Goal: Task Accomplishment & Management: Manage account settings

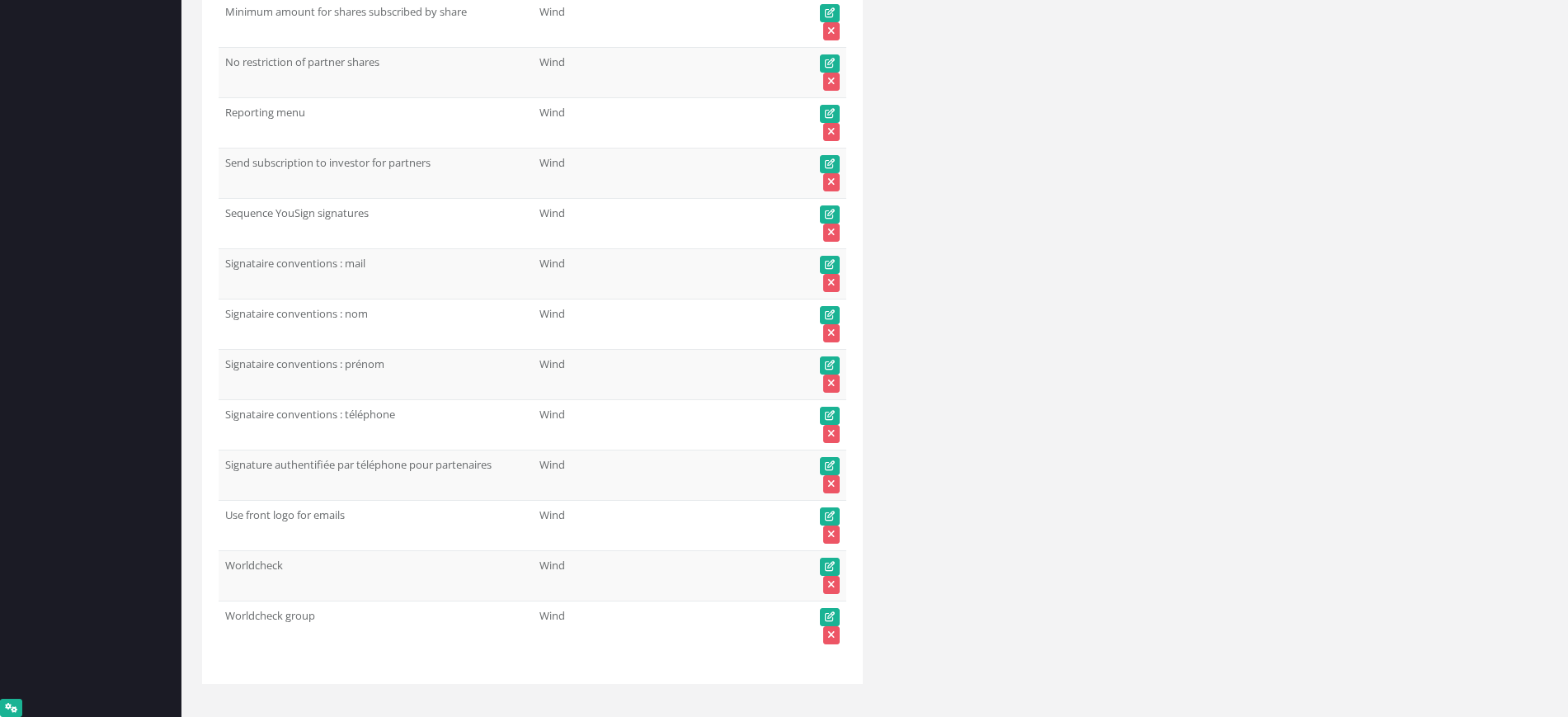
scroll to position [81979, 0]
click at [594, 0] on td "Wind" at bounding box center [617, 21] width 169 height 50
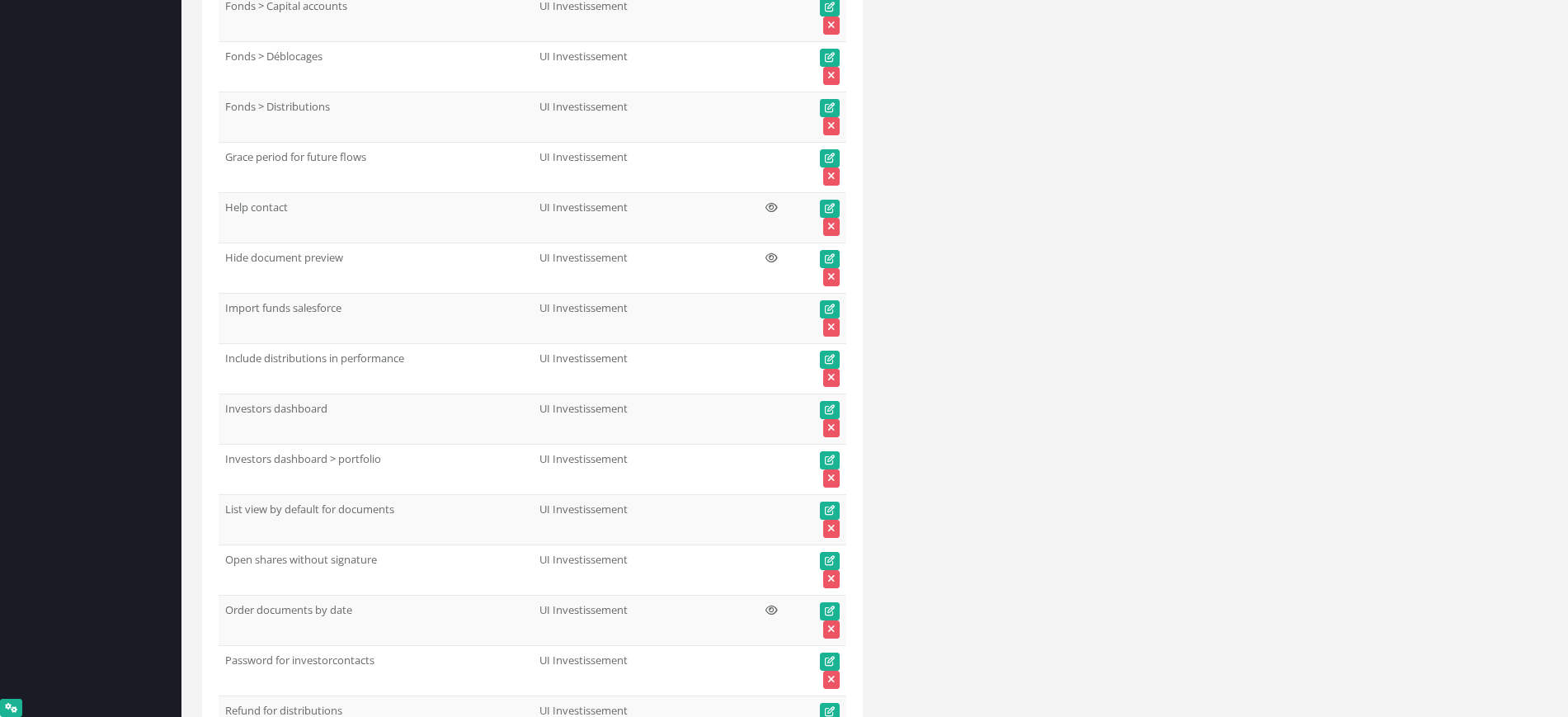
scroll to position [17048, 0]
click at [435, 368] on td "Include distributions in performance" at bounding box center [375, 369] width 314 height 50
click at [827, 357] on icon at bounding box center [829, 360] width 10 height 10
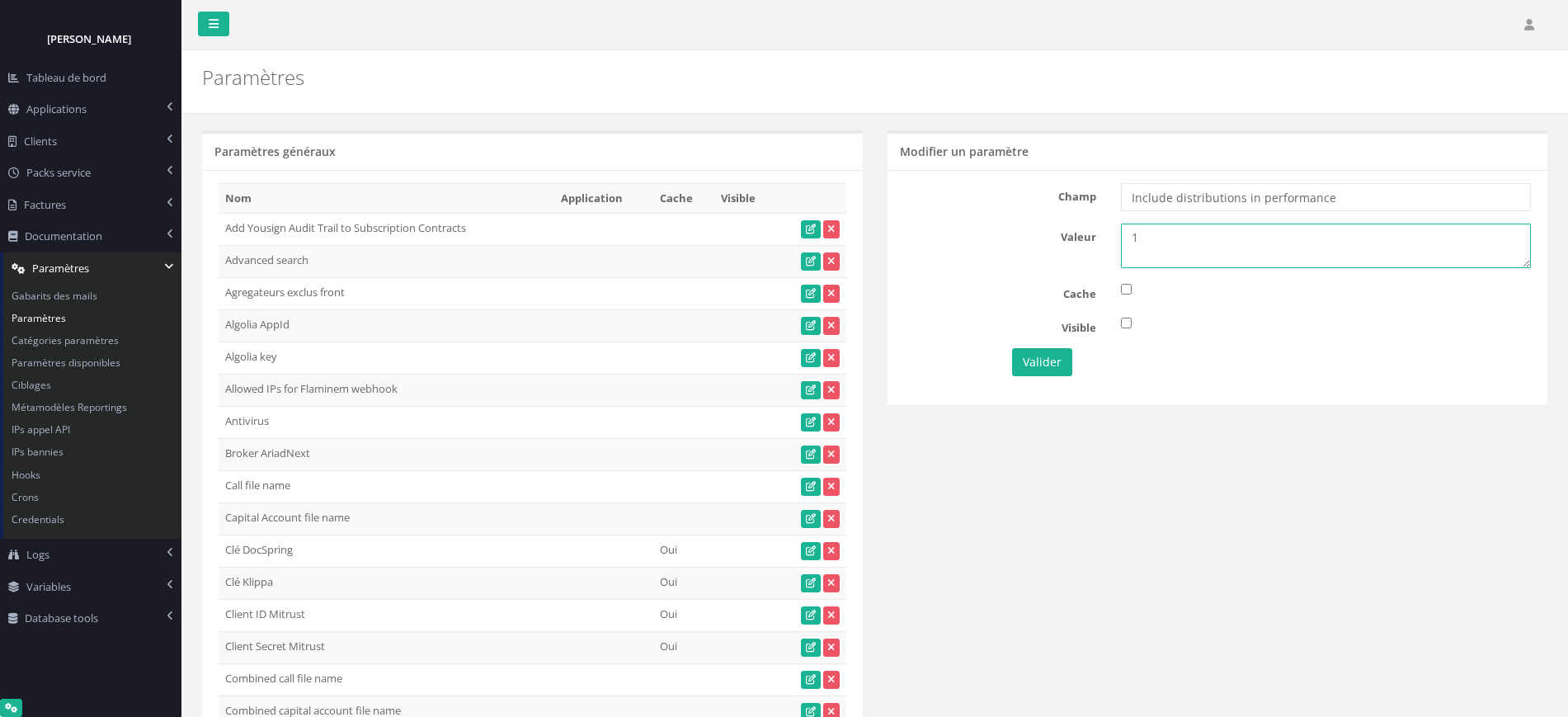
click at [1160, 242] on textarea "1" at bounding box center [1326, 246] width 410 height 44
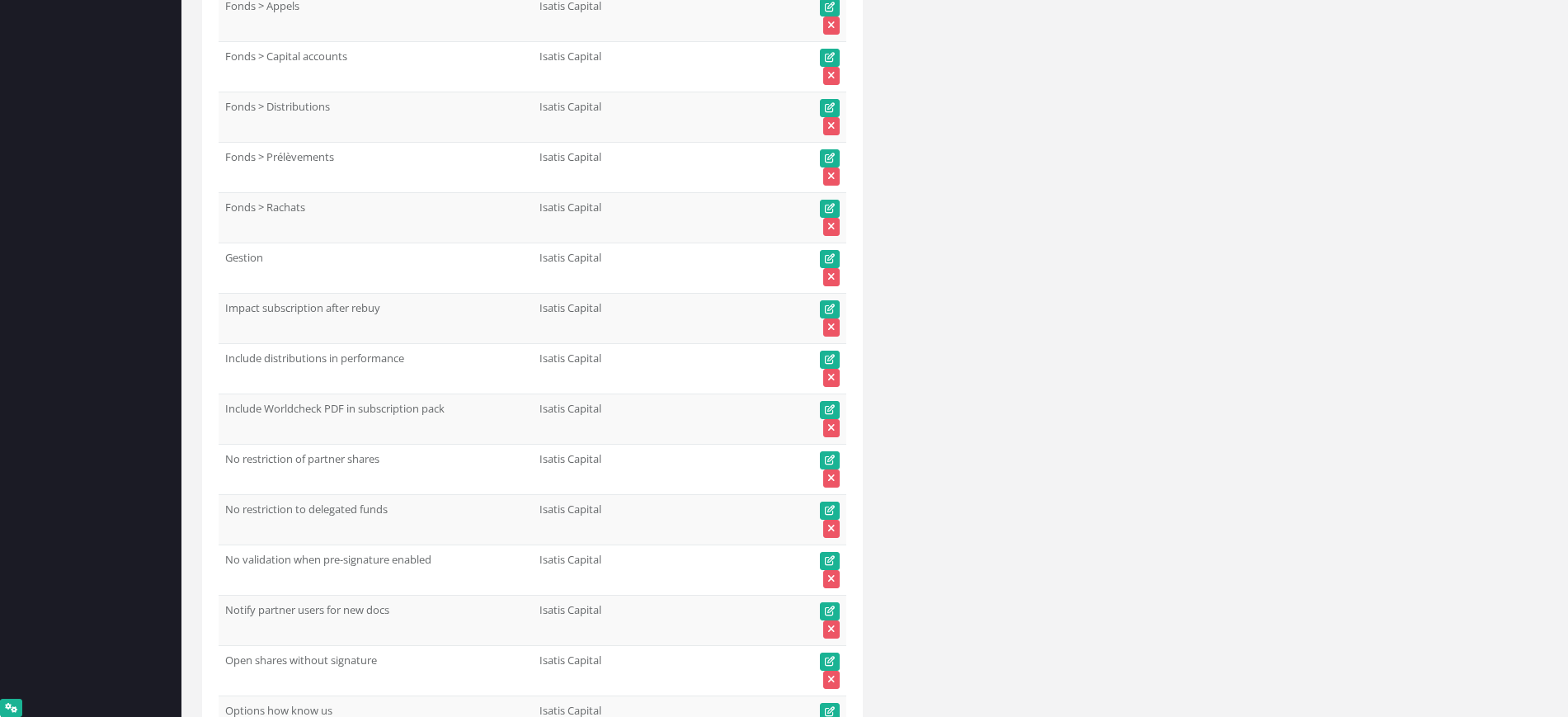
scroll to position [58544, 0]
drag, startPoint x: 225, startPoint y: 358, endPoint x: 410, endPoint y: 358, distance: 185.0
click at [410, 358] on td "Distributions dans suivi performance" at bounding box center [375, 369] width 314 height 50
copy td "Distributions dans suivi performance"
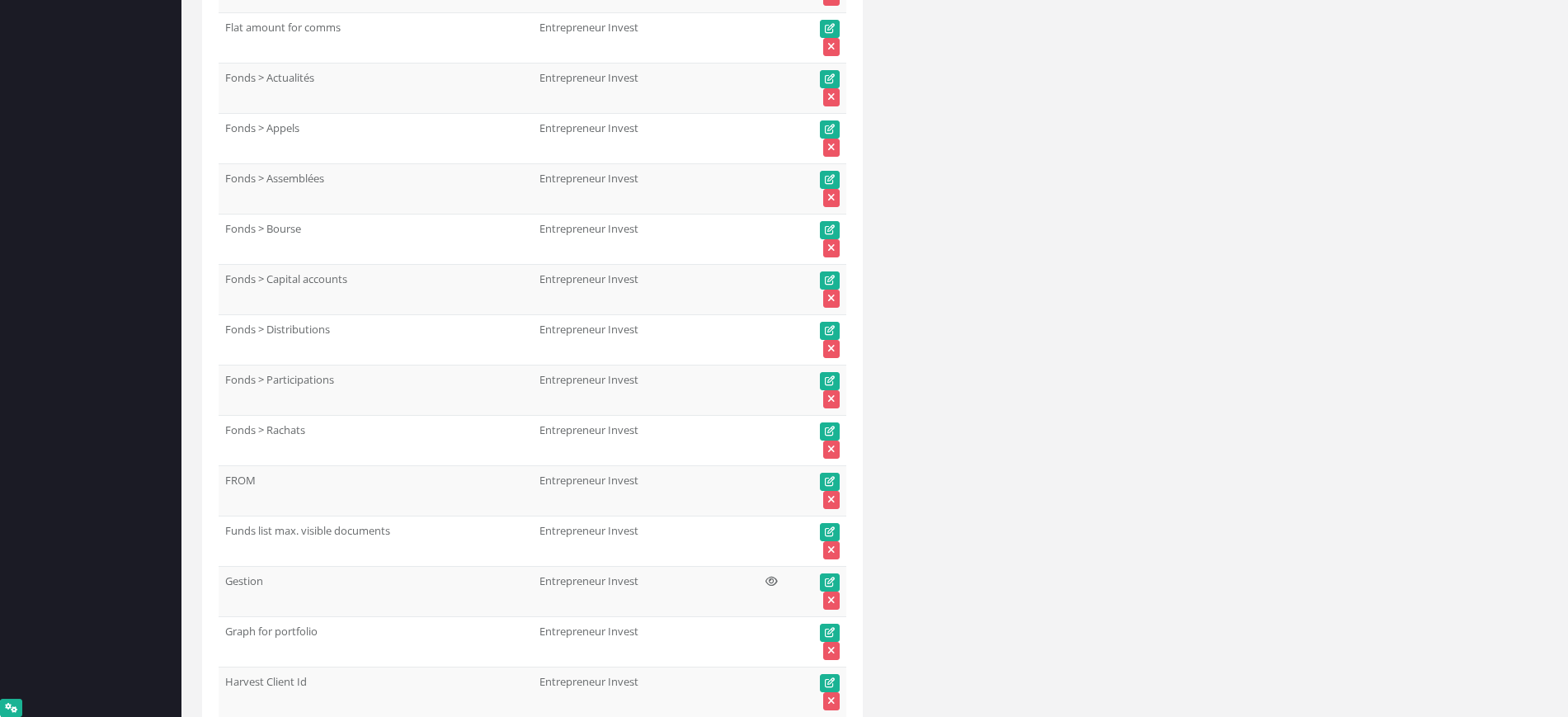
scroll to position [29756, 0]
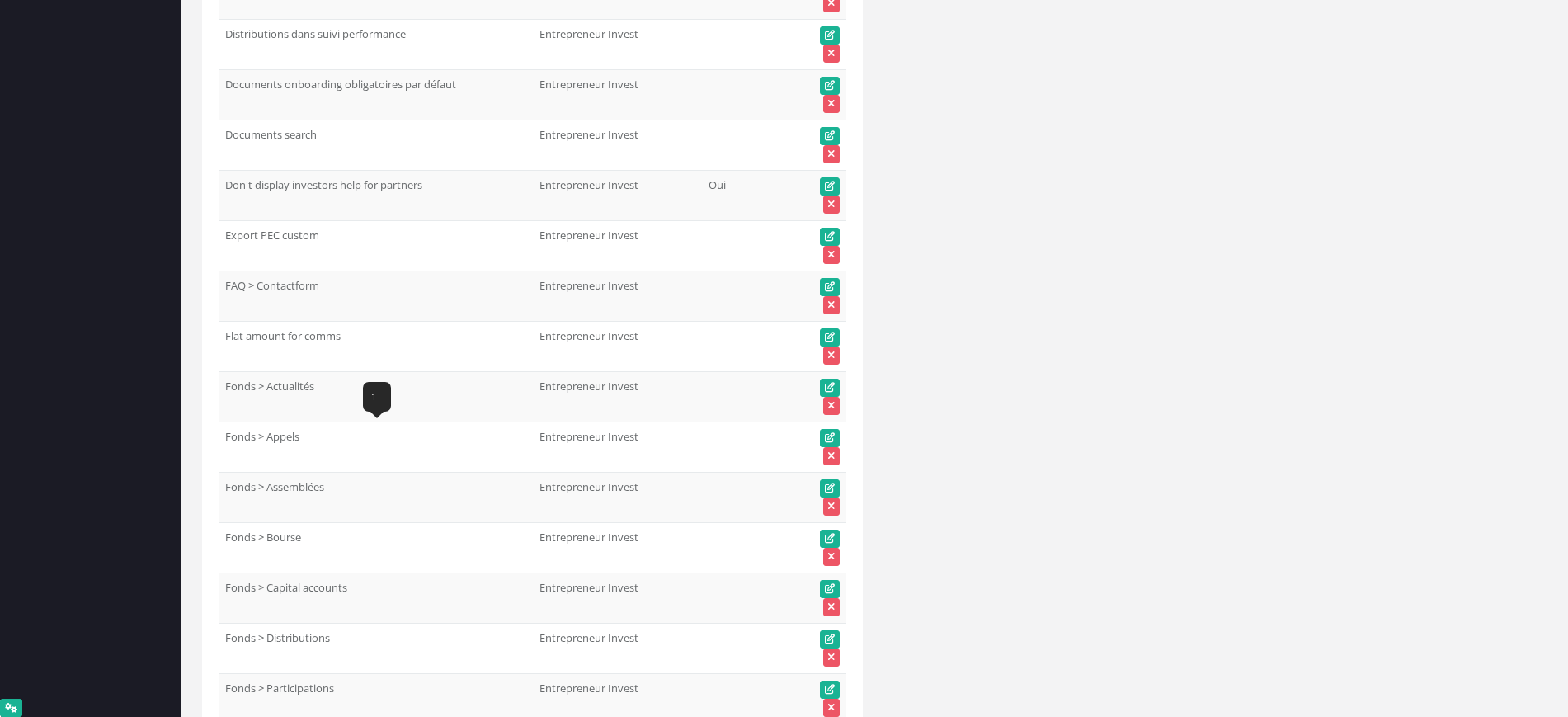
click at [295, 422] on td "Fonds > Appels" at bounding box center [375, 447] width 314 height 50
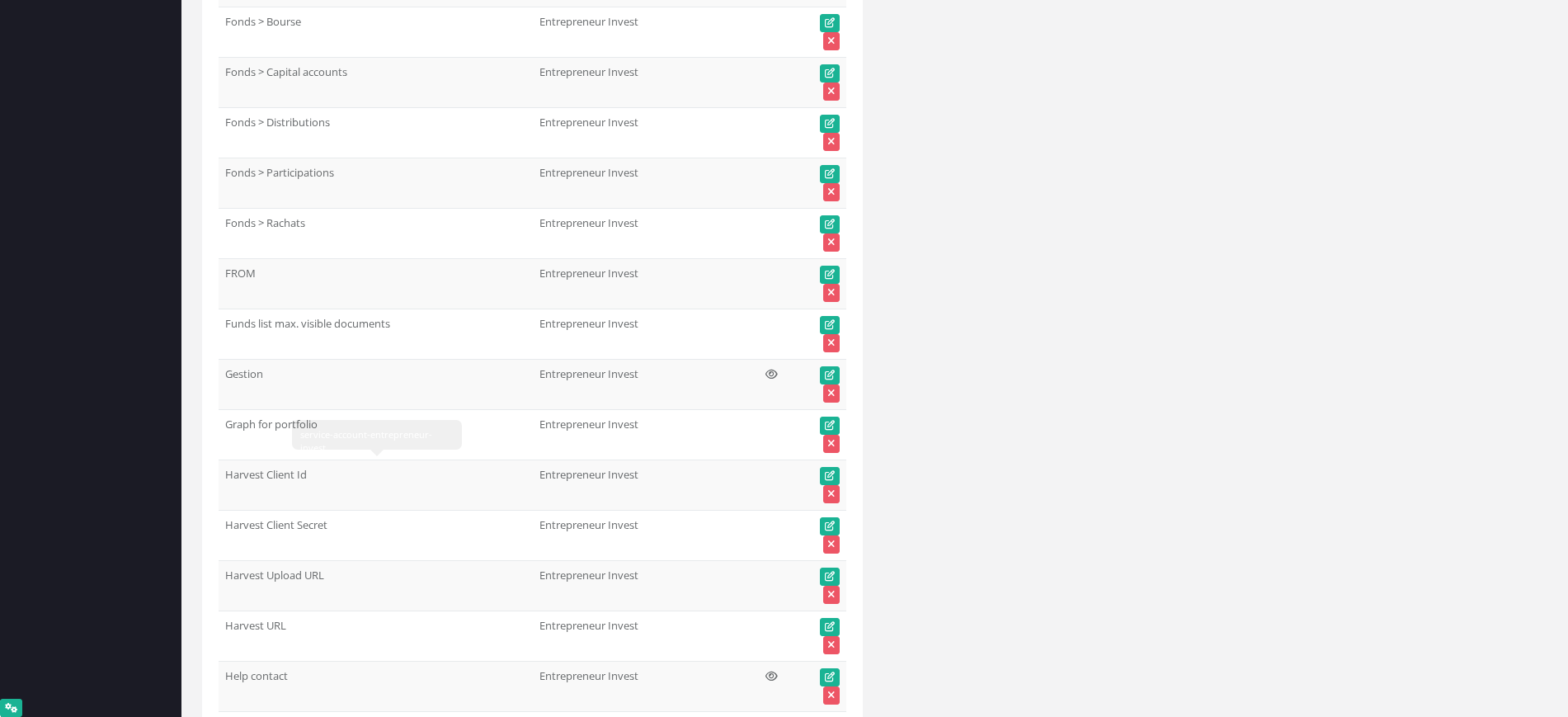
scroll to position [30582, 0]
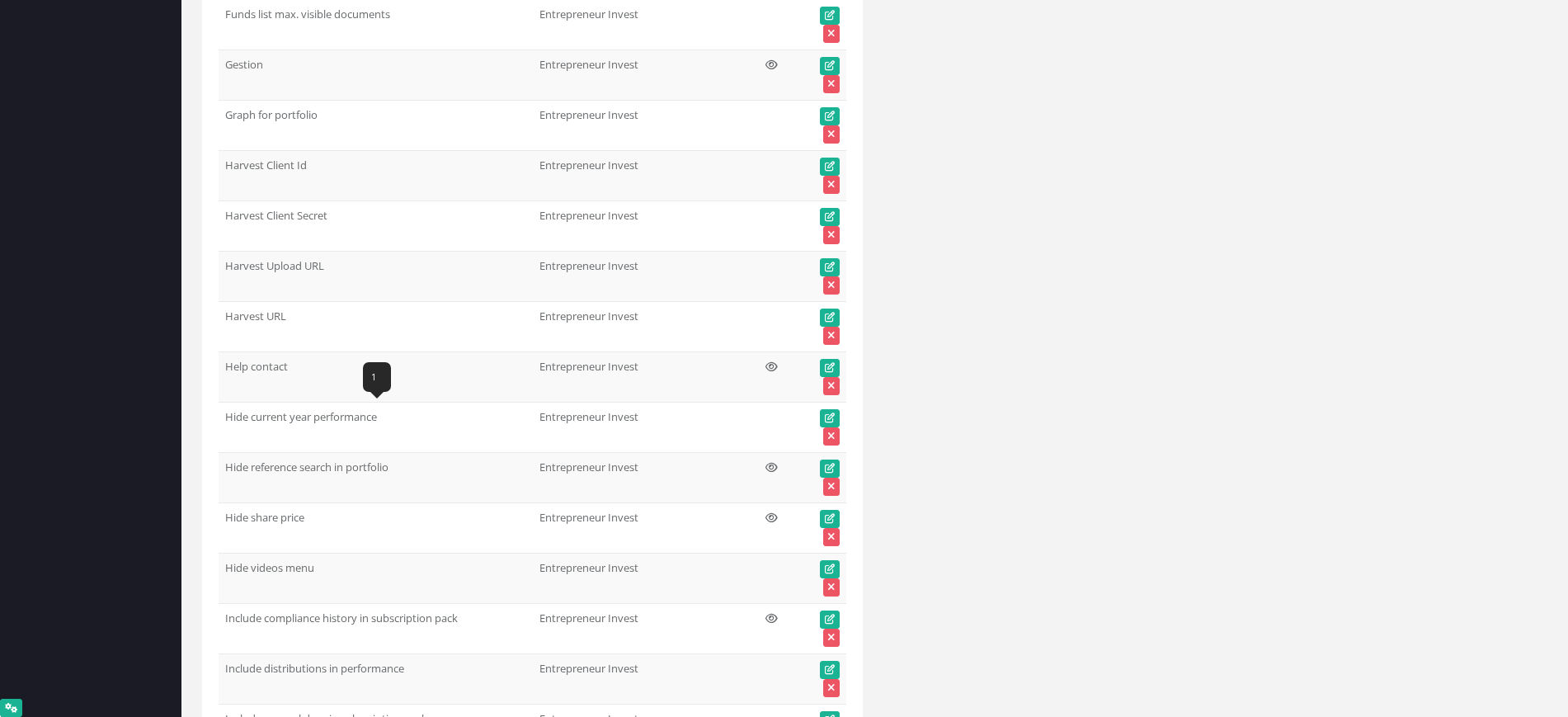
drag, startPoint x: 248, startPoint y: 417, endPoint x: 338, endPoint y: 418, distance: 90.0
click at [338, 418] on td "Hide current year performance" at bounding box center [375, 427] width 314 height 50
drag, startPoint x: 226, startPoint y: 413, endPoint x: 381, endPoint y: 406, distance: 155.2
click at [381, 406] on td "Hide current year performance" at bounding box center [375, 427] width 314 height 50
copy td "Hide current year performance"
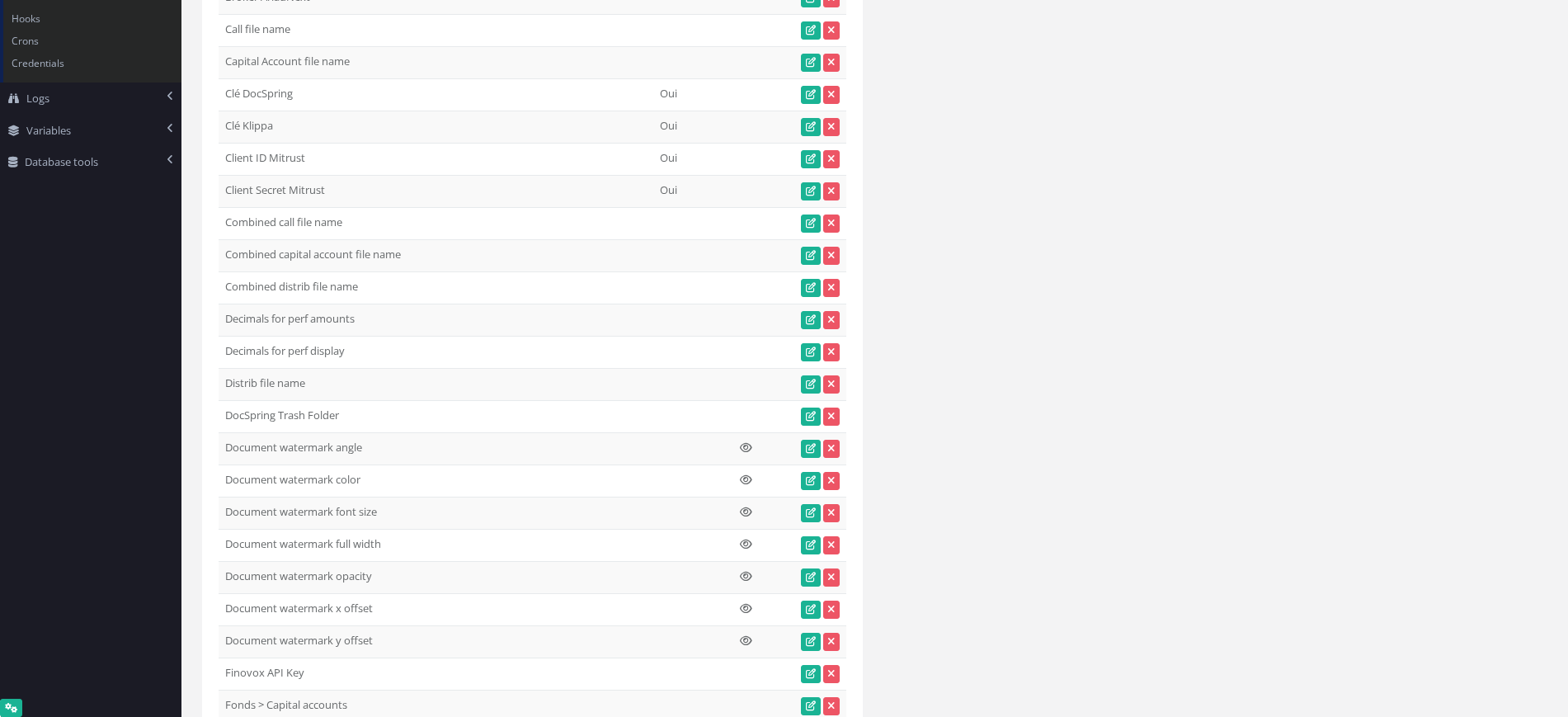
scroll to position [0, 0]
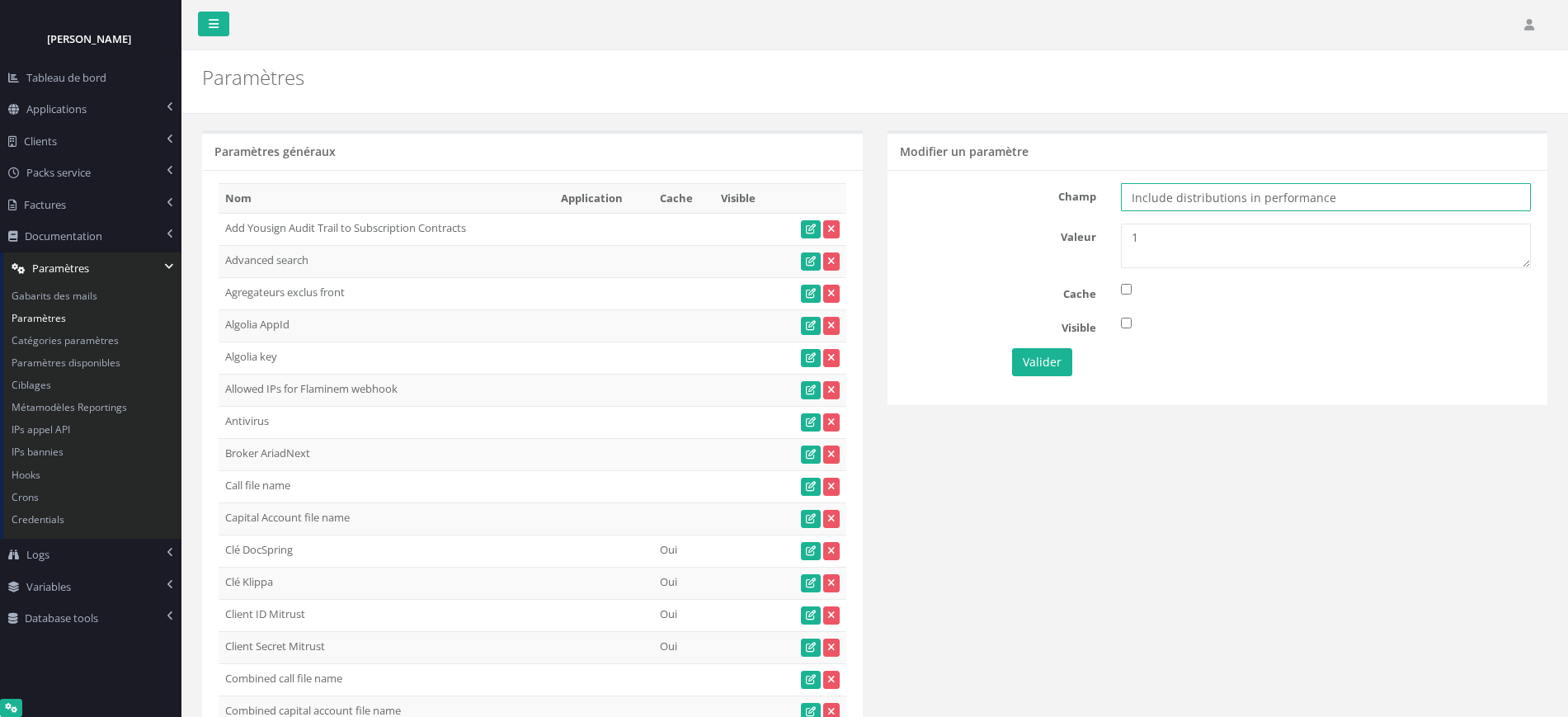
drag, startPoint x: 1384, startPoint y: 196, endPoint x: 883, endPoint y: 215, distance: 501.4
click at [1384, 197] on input "Include distributions in performance" at bounding box center [1326, 197] width 410 height 28
click at [31, 317] on link "Paramètres" at bounding box center [92, 318] width 178 height 22
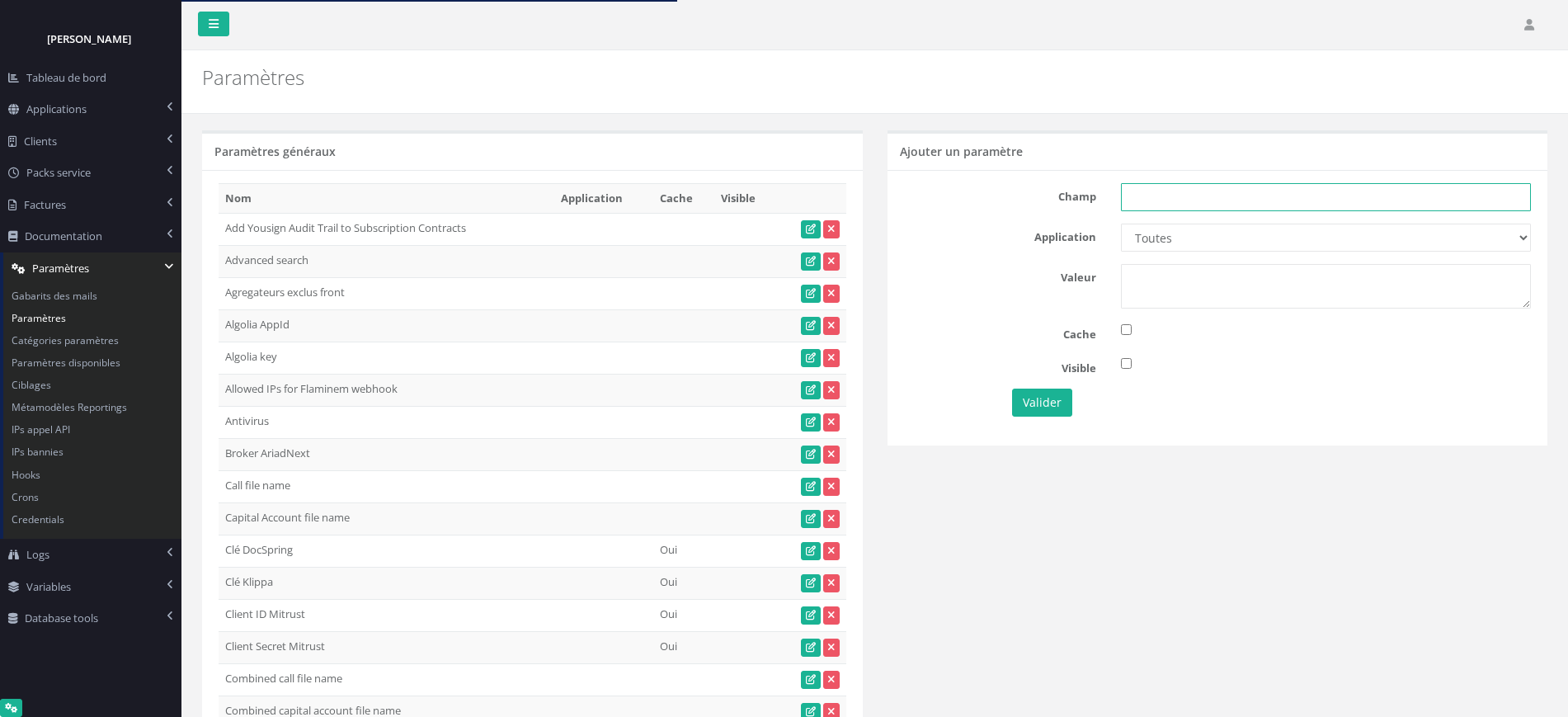
click at [1177, 200] on input "text" at bounding box center [1326, 197] width 410 height 28
paste input "Hide current year performance"
type input "Hide current year performance"
click at [1182, 233] on select "Toutes Aloe Private Equity Alpin Capital API Access to My DB API demo Astorg As…" at bounding box center [1326, 238] width 410 height 28
select select "33"
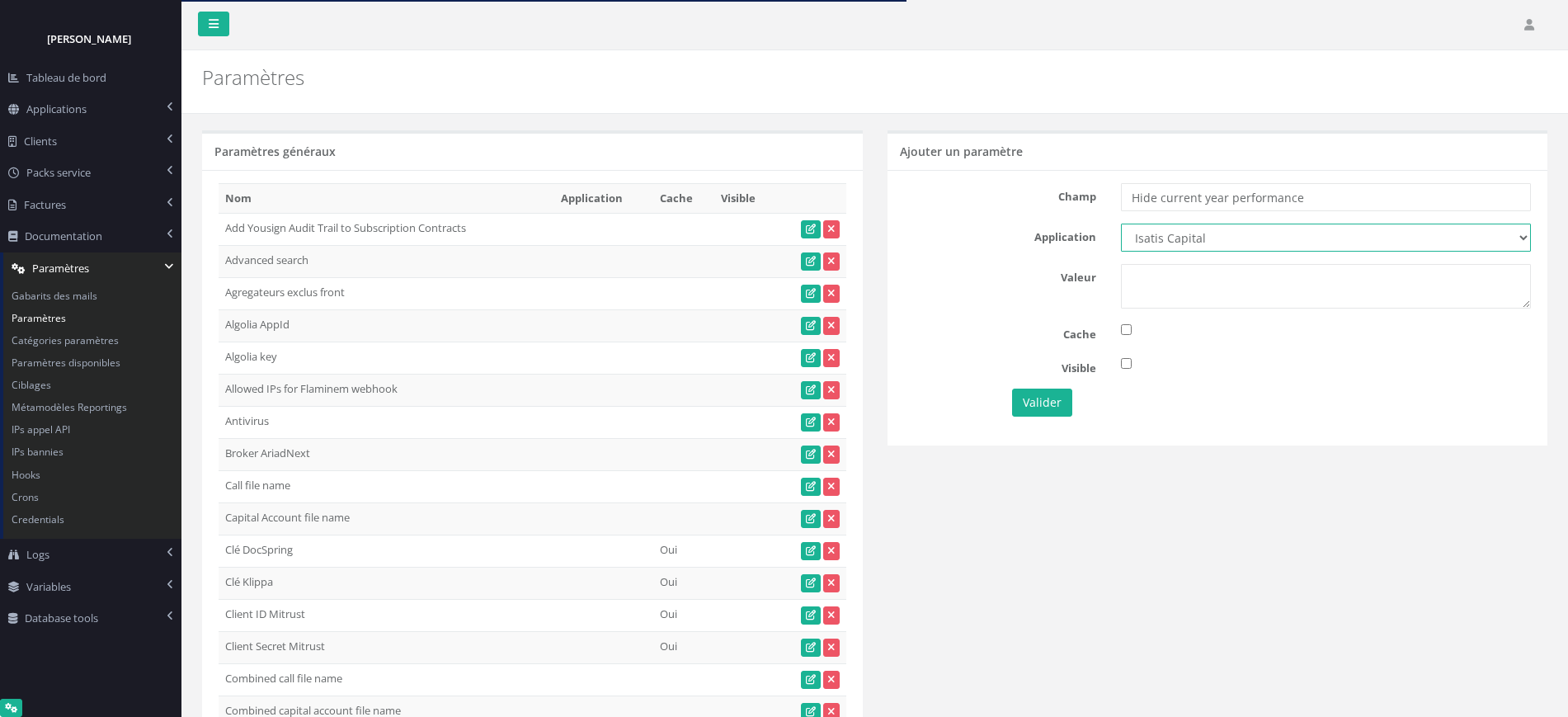
click at [1121, 224] on select "Toutes Aloe Private Equity Alpin Capital API Access to My DB API demo Astorg As…" at bounding box center [1326, 238] width 410 height 28
click at [1152, 269] on textarea at bounding box center [1326, 287] width 410 height 44
type textarea "1"
click at [1040, 405] on button "Valider" at bounding box center [1042, 402] width 60 height 28
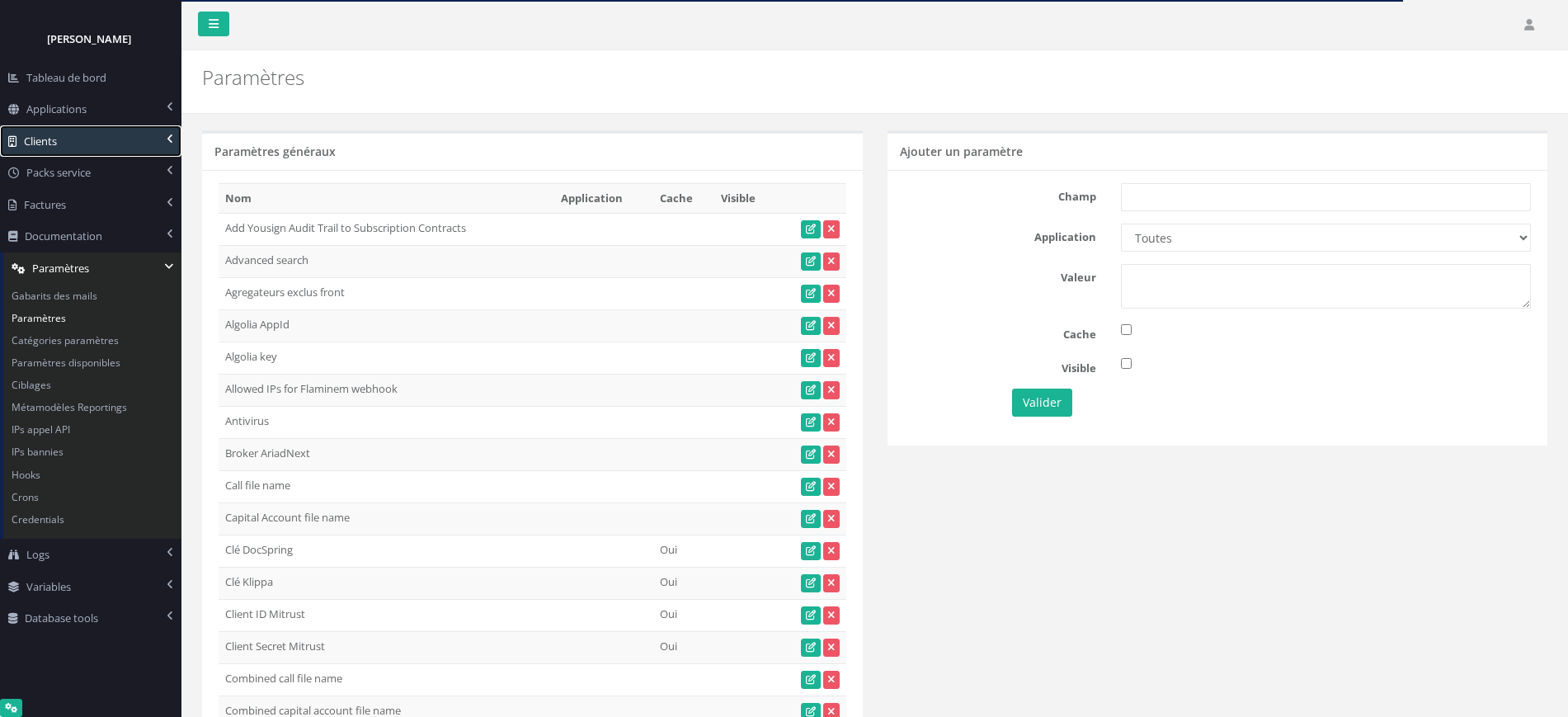
click at [51, 143] on span "Clients" at bounding box center [41, 142] width 33 height 15
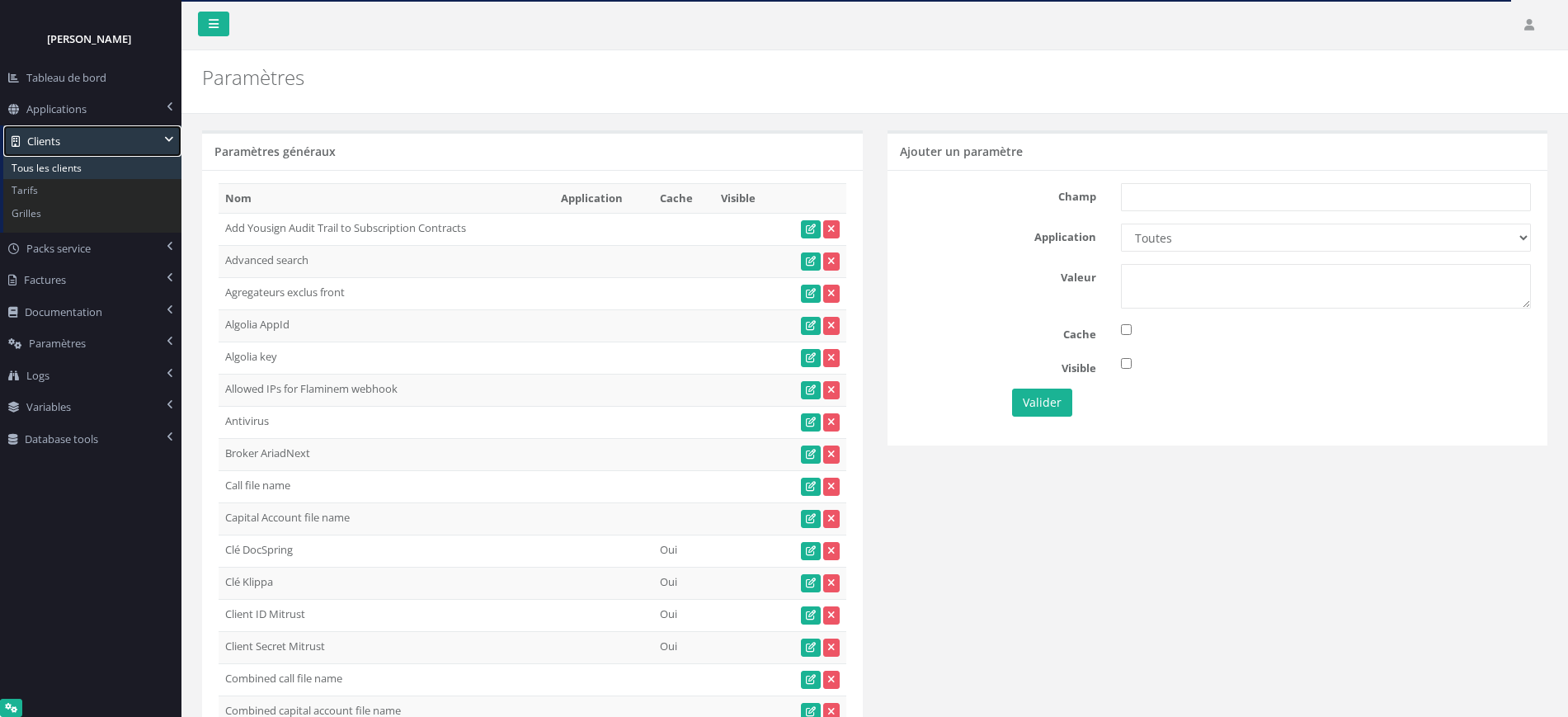
click at [55, 168] on link "Tous les clients" at bounding box center [92, 168] width 178 height 22
